Goal: Task Accomplishment & Management: Manage account settings

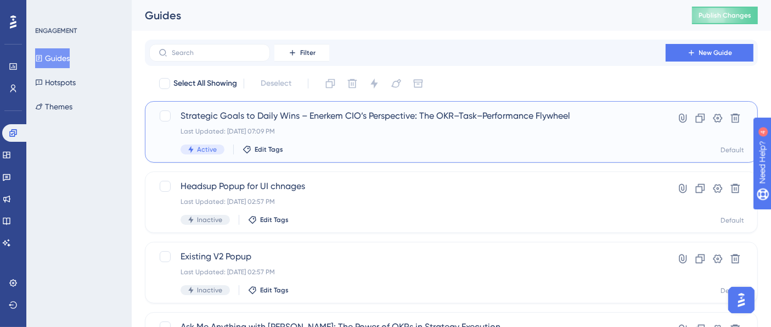
click at [363, 116] on span "Strategic Goals to Daily Wins – Enerkem CIO’s Perspective: The OKR–Task–Perform…" at bounding box center [408, 115] width 454 height 13
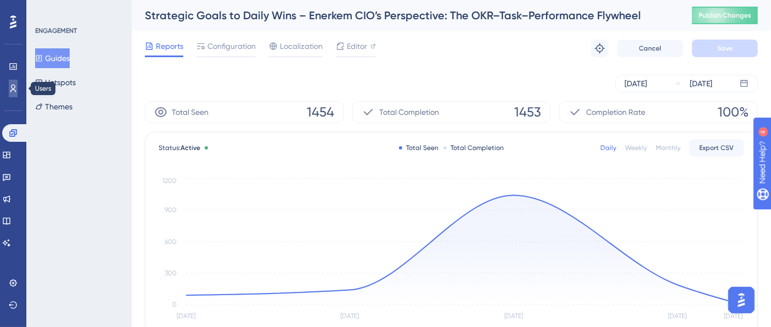
click at [11, 90] on icon at bounding box center [13, 89] width 6 height 8
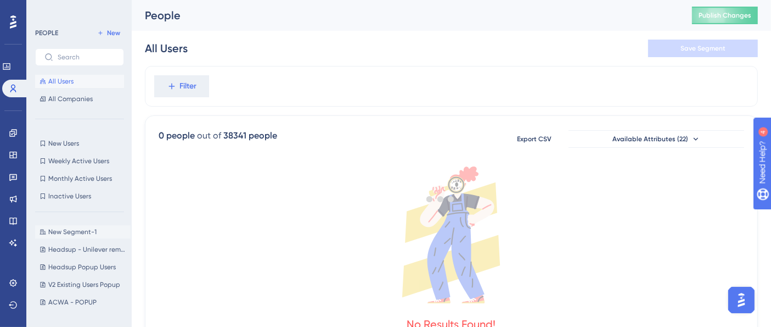
click at [66, 229] on span "New Segment-1" at bounding box center [72, 231] width 48 height 9
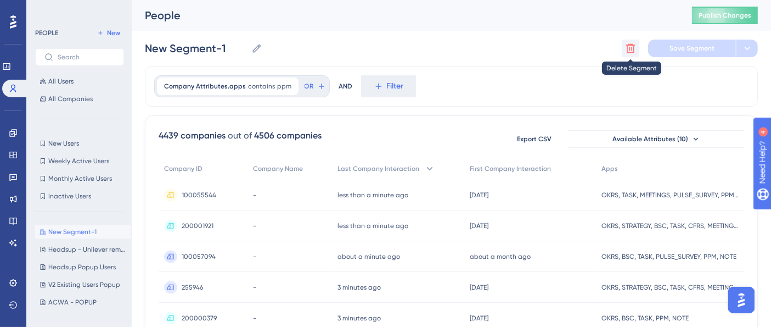
click at [632, 54] on button at bounding box center [631, 49] width 18 height 18
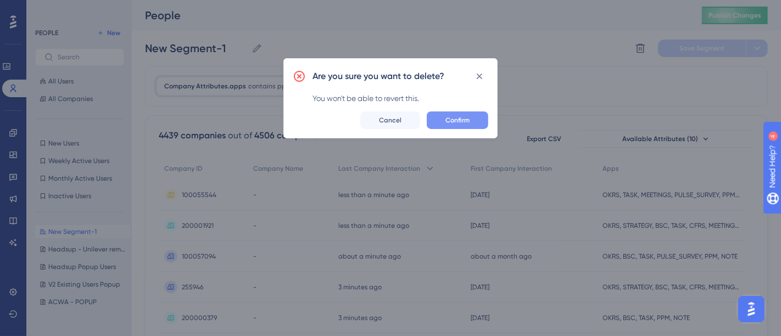
click at [460, 114] on button "Confirm" at bounding box center [456, 120] width 61 height 18
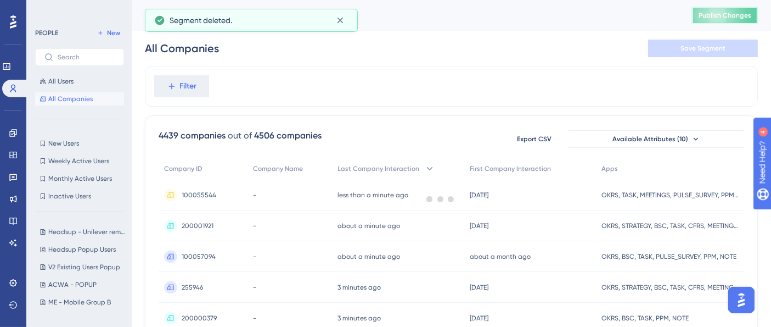
click at [734, 21] on button "Publish Changes" at bounding box center [725, 16] width 66 height 18
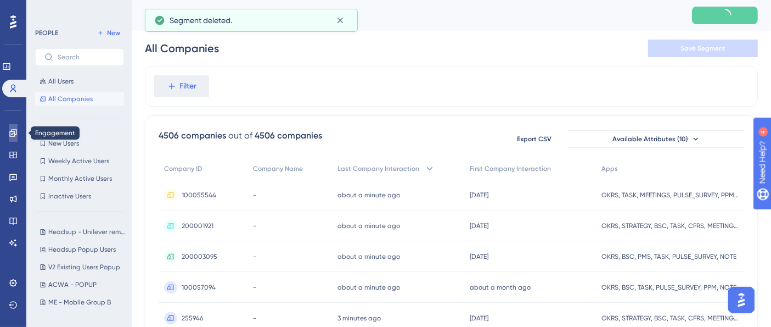
click at [13, 134] on icon at bounding box center [13, 132] width 9 height 9
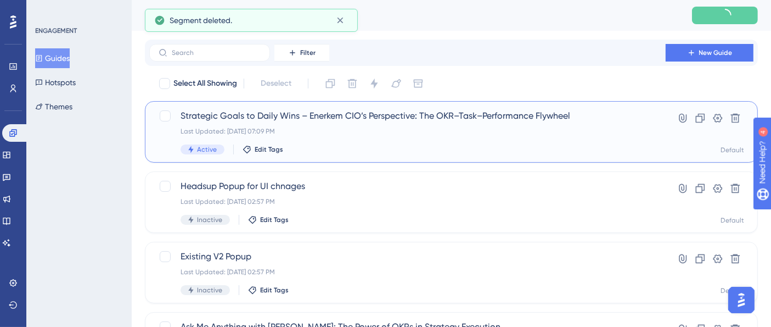
click at [346, 115] on span "Strategic Goals to Daily Wins – Enerkem CIO’s Perspective: The OKR–Task–Perform…" at bounding box center [408, 115] width 454 height 13
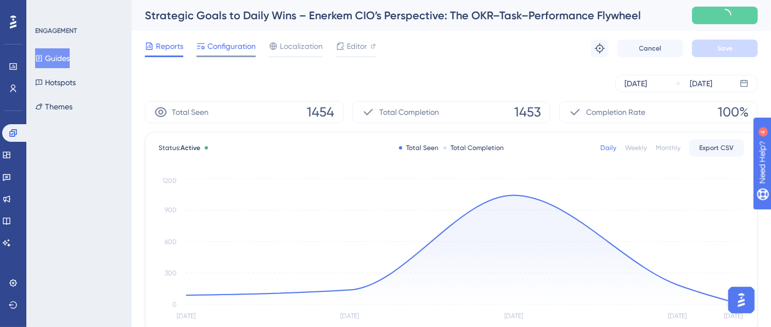
click at [243, 51] on span "Configuration" at bounding box center [231, 46] width 48 height 13
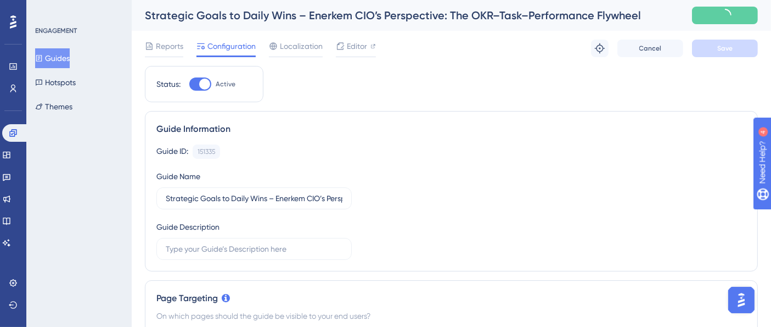
click at [207, 89] on div at bounding box center [200, 83] width 22 height 13
click at [189, 85] on input "Active" at bounding box center [189, 84] width 1 height 1
checkbox input "false"
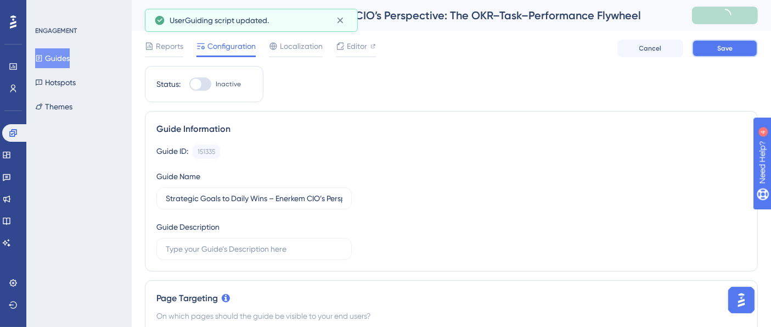
click at [720, 44] on span "Save" at bounding box center [724, 48] width 15 height 9
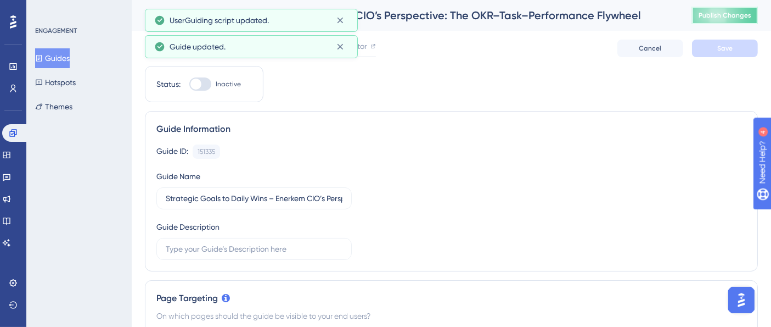
click at [748, 16] on span "Publish Changes" at bounding box center [725, 15] width 53 height 9
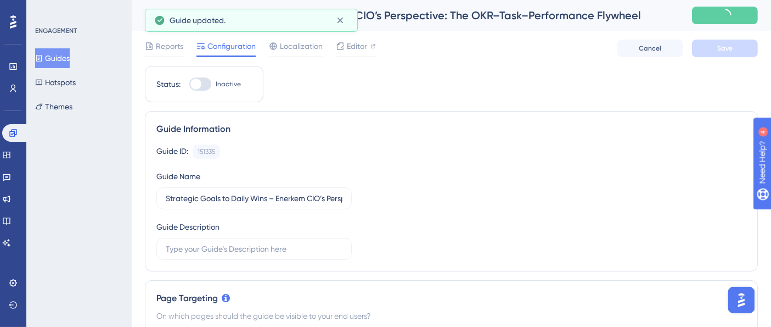
click at [66, 59] on button "Guides" at bounding box center [52, 58] width 35 height 20
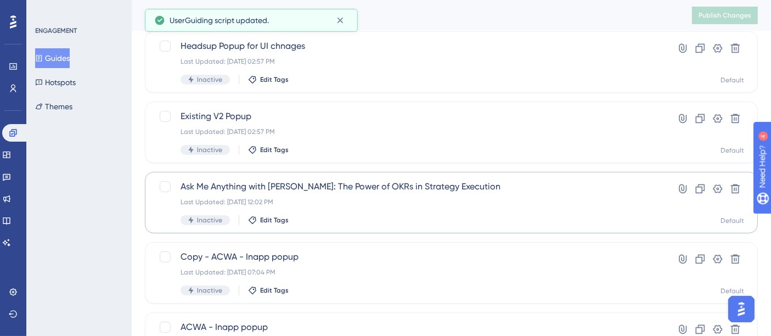
scroll to position [122, 0]
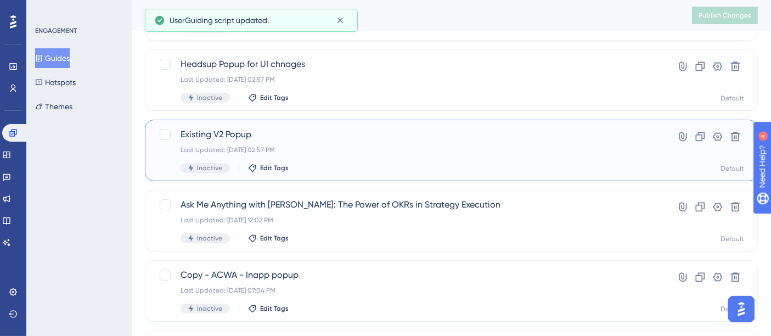
click at [341, 145] on div "Last Updated: [DATE] 02:57 PM" at bounding box center [408, 149] width 454 height 9
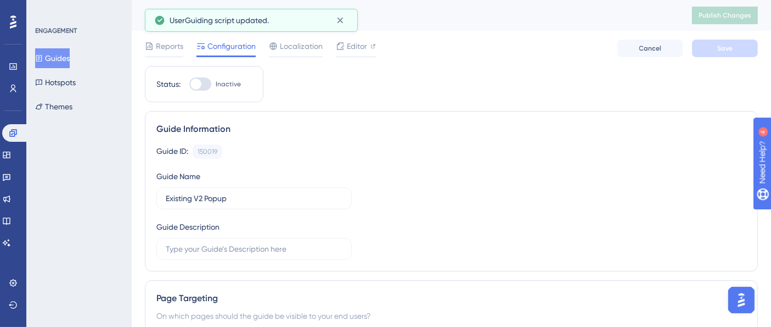
click at [198, 85] on div at bounding box center [195, 83] width 11 height 11
click at [189, 85] on input "Inactive" at bounding box center [189, 84] width 1 height 1
checkbox input "true"
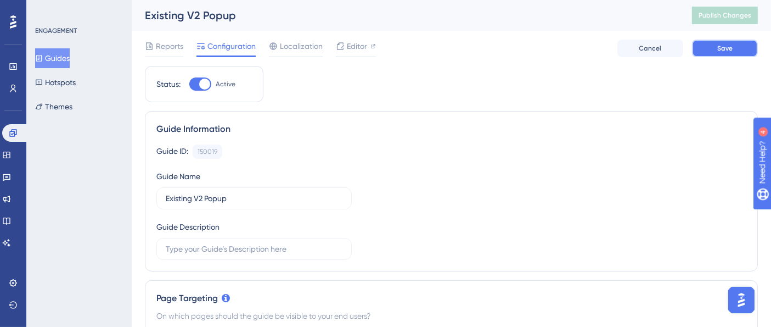
click at [738, 47] on button "Save" at bounding box center [725, 49] width 66 height 18
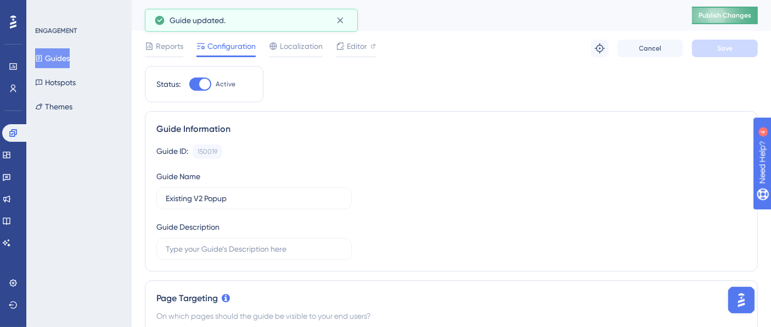
click at [732, 15] on span "Publish Changes" at bounding box center [725, 15] width 53 height 9
click at [67, 61] on button "Guides" at bounding box center [52, 58] width 35 height 20
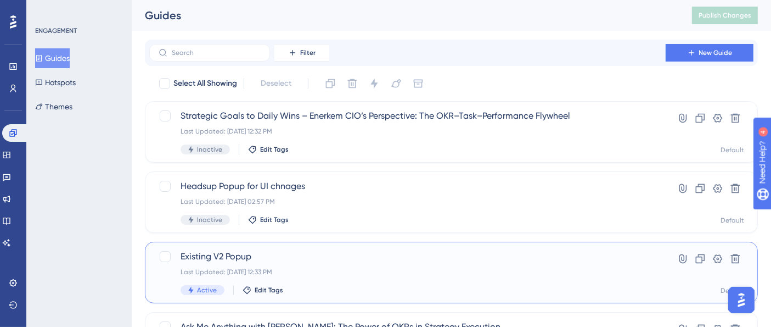
click at [306, 246] on div "Existing V2 Popup Last Updated: [DATE] 12:33 PM Active Edit Tags Hyperlink Clon…" at bounding box center [451, 272] width 613 height 61
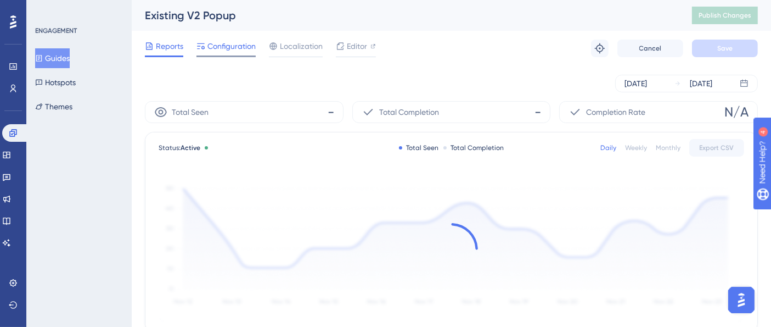
click at [250, 40] on span "Configuration" at bounding box center [231, 46] width 48 height 13
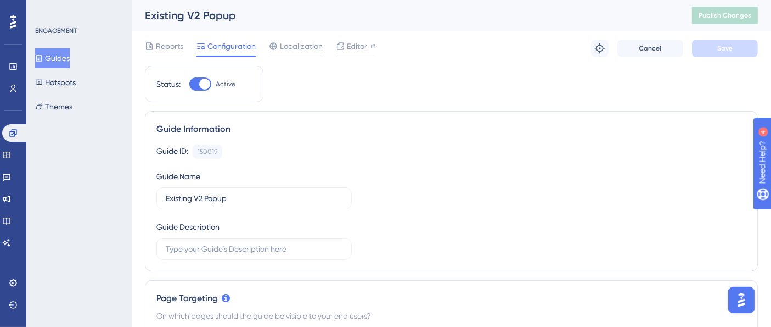
click at [199, 87] on div at bounding box center [200, 83] width 22 height 13
click at [189, 85] on input "Active" at bounding box center [189, 84] width 1 height 1
checkbox input "false"
click at [714, 47] on button "Save" at bounding box center [725, 49] width 66 height 18
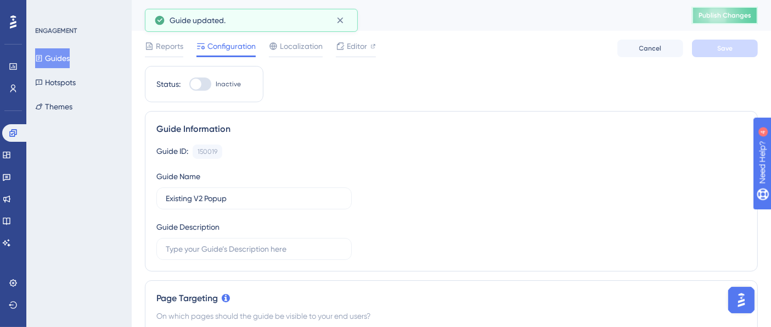
click at [720, 8] on button "Publish Changes" at bounding box center [725, 16] width 66 height 18
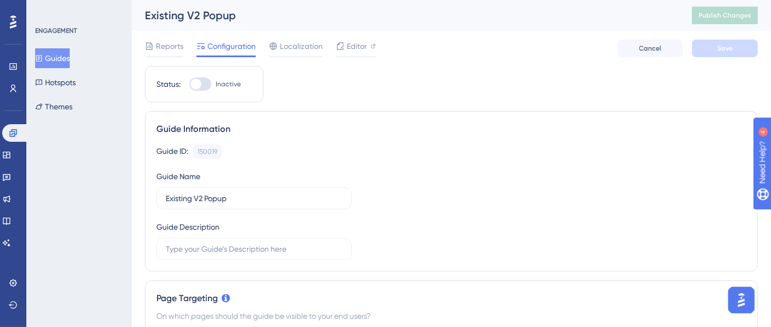
click at [59, 52] on button "Guides" at bounding box center [52, 58] width 35 height 20
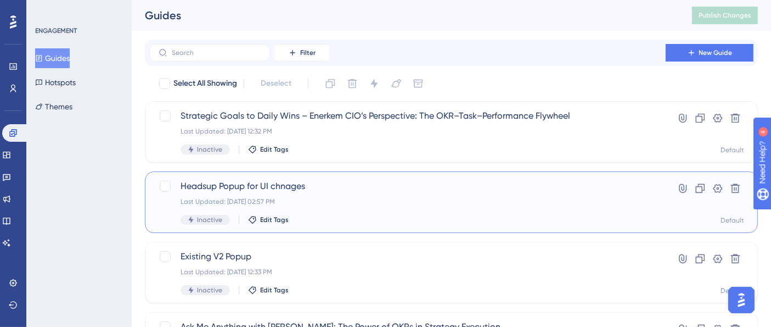
click at [334, 190] on span "Headsup Popup for UI chnages" at bounding box center [408, 185] width 454 height 13
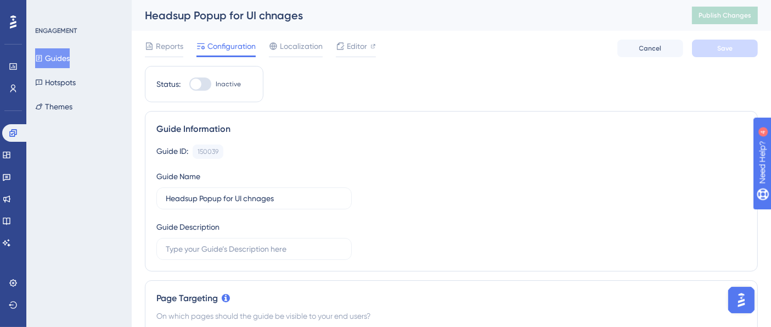
click at [207, 87] on div at bounding box center [200, 83] width 22 height 13
click at [189, 85] on input "Inactive" at bounding box center [189, 84] width 1 height 1
checkbox input "true"
click at [727, 44] on span "Save" at bounding box center [724, 48] width 15 height 9
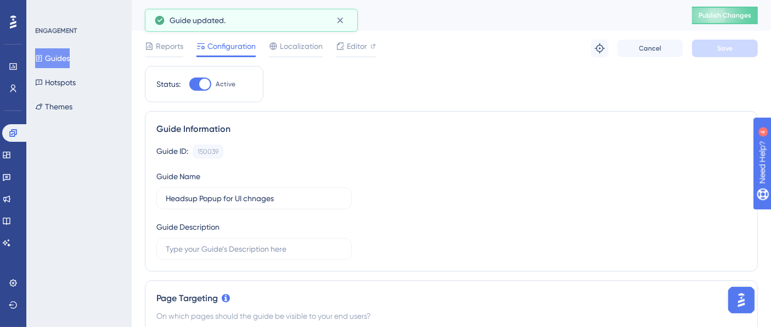
click at [736, 11] on span "Publish Changes" at bounding box center [725, 15] width 53 height 9
click at [66, 58] on button "Guides" at bounding box center [52, 58] width 35 height 20
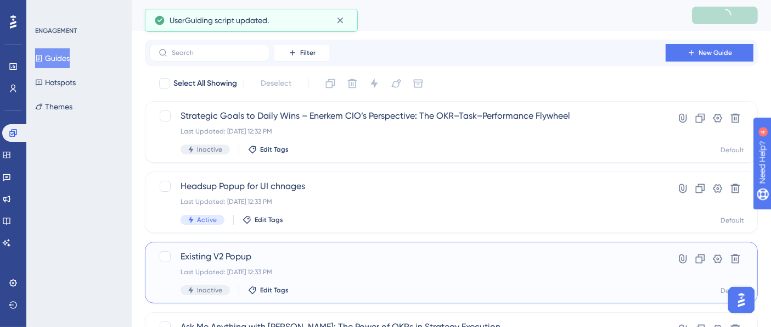
click at [295, 252] on span "Existing V2 Popup" at bounding box center [408, 256] width 454 height 13
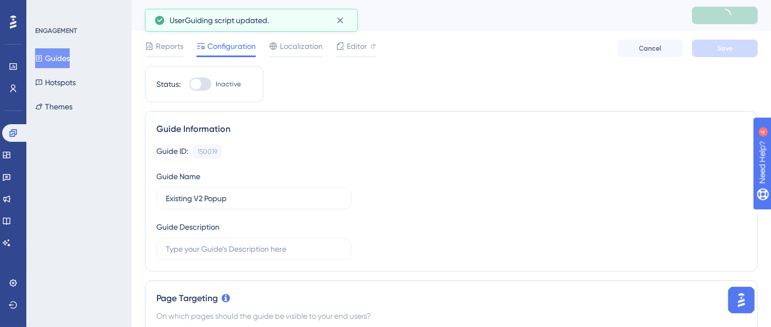
click at [204, 84] on div at bounding box center [200, 83] width 22 height 13
click at [189, 84] on input "Inactive" at bounding box center [189, 84] width 1 height 1
checkbox input "true"
click at [705, 49] on button "Save" at bounding box center [725, 49] width 66 height 18
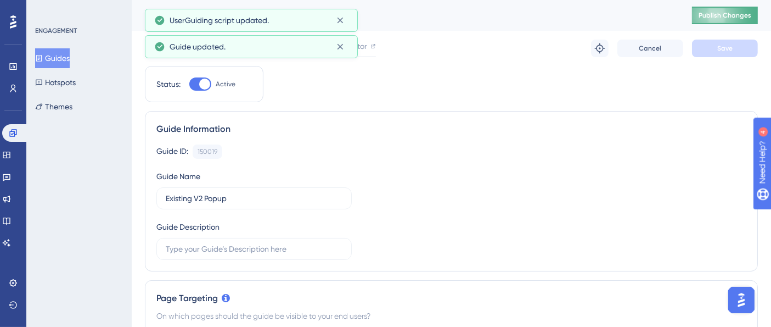
click at [742, 16] on span "Publish Changes" at bounding box center [725, 15] width 53 height 9
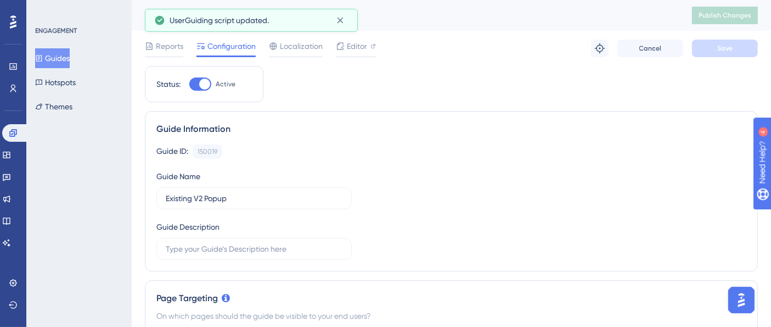
click at [59, 50] on button "Guides" at bounding box center [52, 58] width 35 height 20
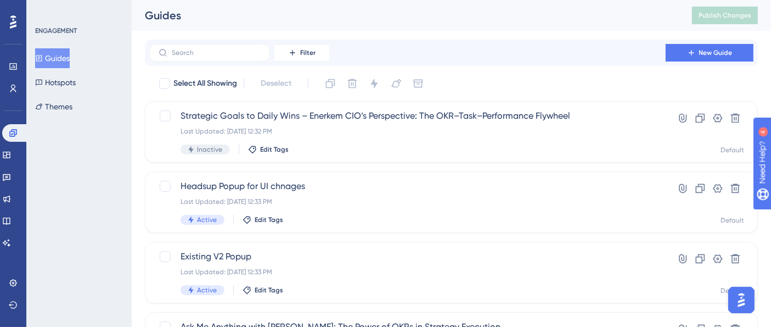
click at [414, 24] on div "Guides Publish Changes" at bounding box center [451, 15] width 639 height 31
